Goal: Information Seeking & Learning: Learn about a topic

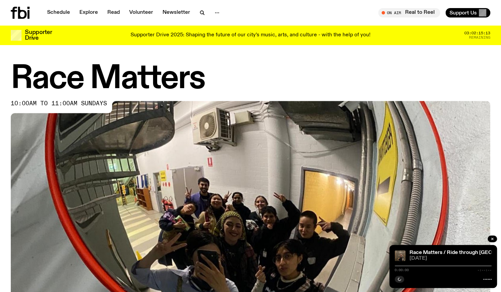
click at [98, 20] on div "Schedule Explore Read Volunteer Newsletter On Air Real to Reel Tune in live On …" at bounding box center [250, 13] width 501 height 26
click at [94, 14] on link "Explore" at bounding box center [88, 12] width 27 height 9
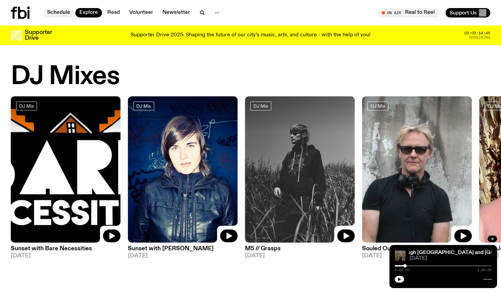
click at [64, 16] on link "Schedule" at bounding box center [58, 12] width 31 height 9
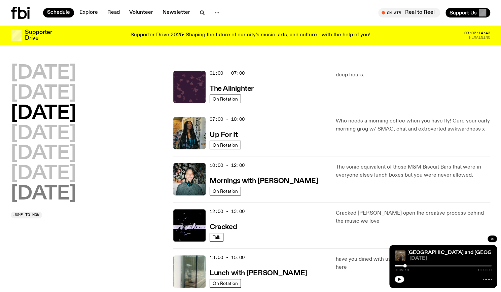
click at [67, 185] on h2 "Sunday" at bounding box center [43, 194] width 65 height 19
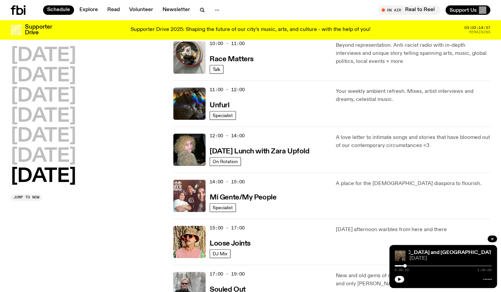
scroll to position [203, 0]
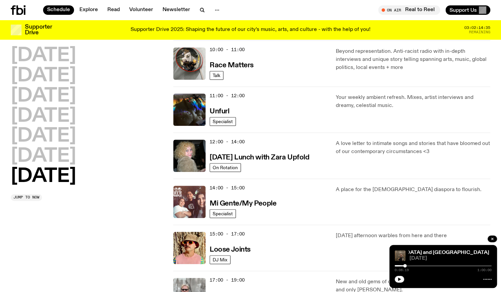
click at [239, 93] on span "11:00 - 12:00" at bounding box center [227, 96] width 35 height 6
click at [218, 109] on h3 "Unfurl" at bounding box center [220, 111] width 20 height 7
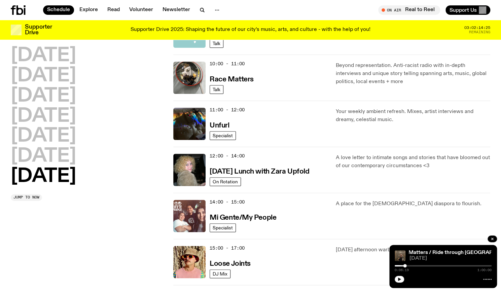
scroll to position [188, 0]
click at [227, 123] on h3 "Unfurl" at bounding box center [220, 126] width 20 height 7
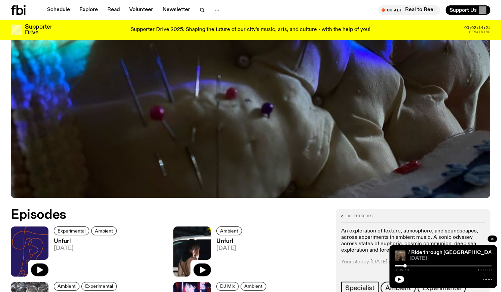
scroll to position [299, 0]
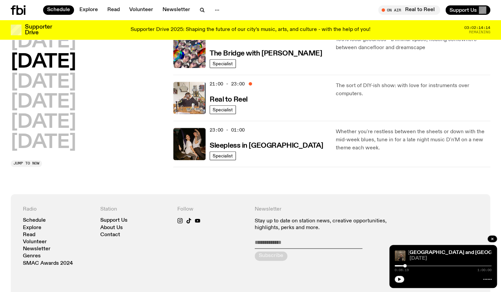
scroll to position [353, 0]
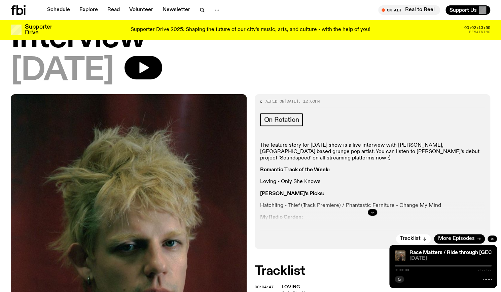
scroll to position [127, 0]
click at [373, 210] on icon "button" at bounding box center [373, 212] width 4 height 4
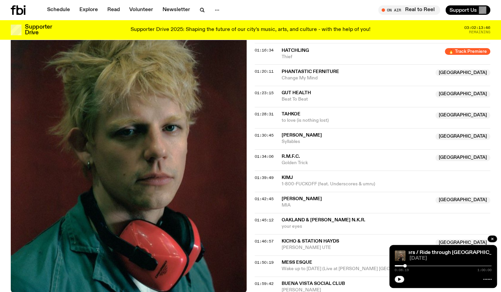
scroll to position [735, 0]
